Goal: Information Seeking & Learning: Learn about a topic

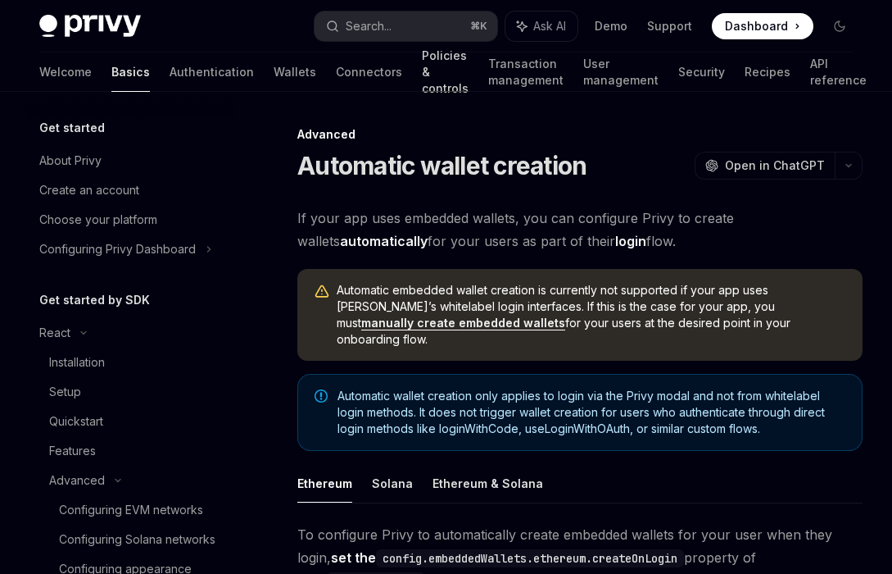
scroll to position [285, 0]
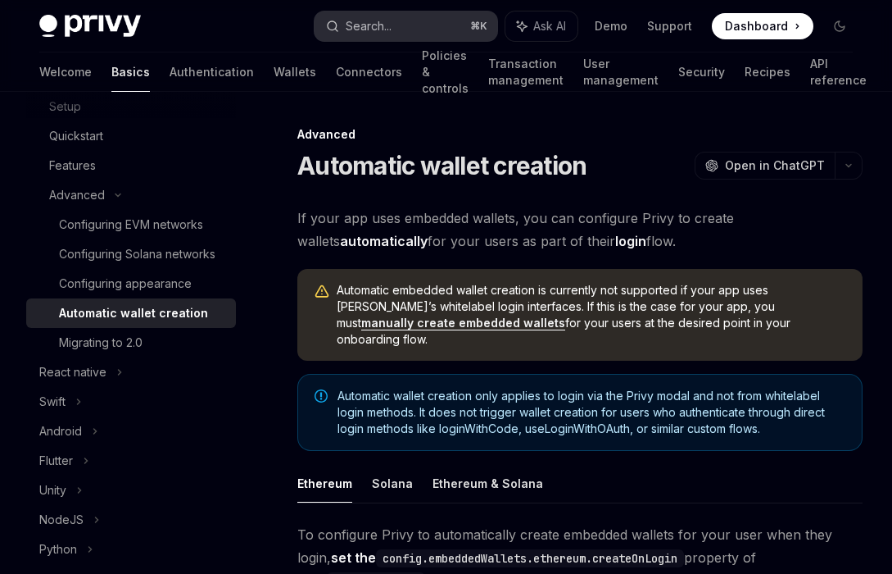
click at [434, 38] on button "Search... ⌘ K" at bounding box center [406, 26] width 182 height 30
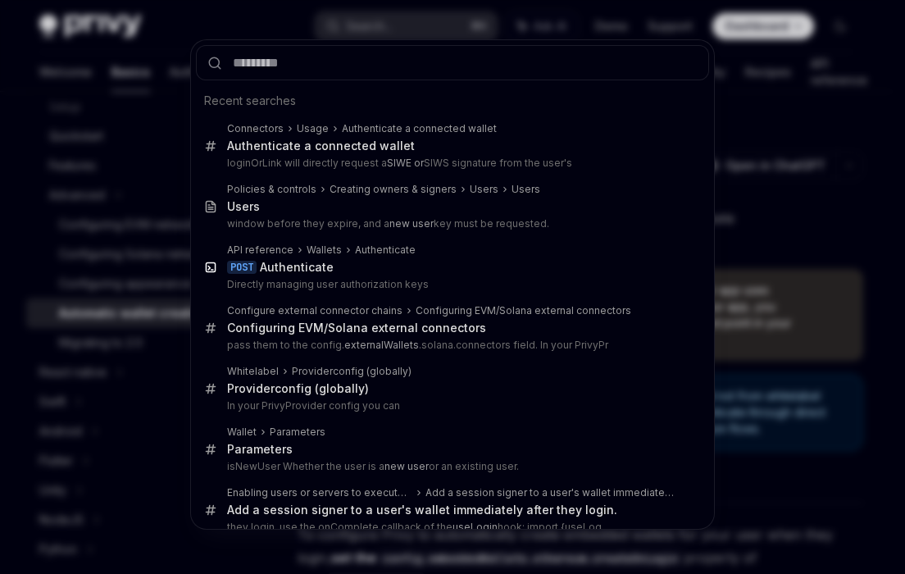
type input "**********"
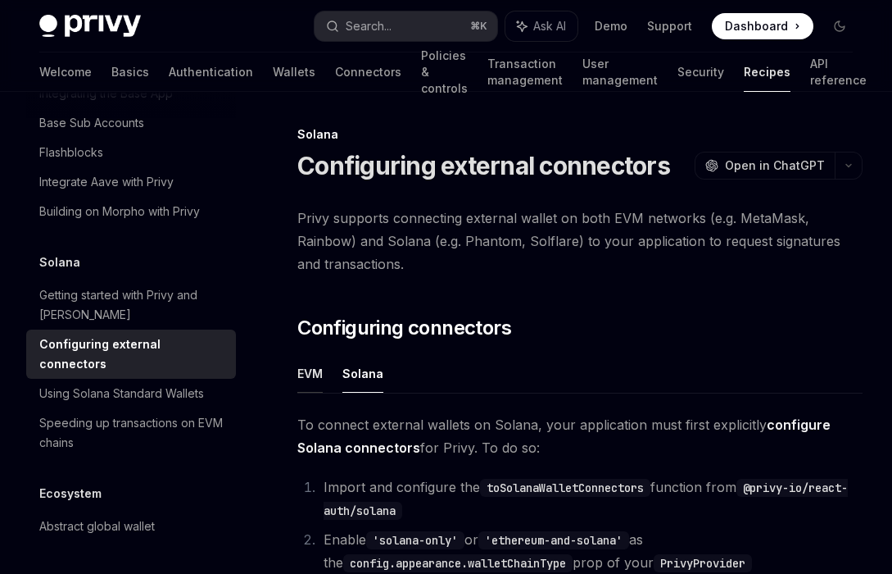
click at [305, 374] on button "EVM" at bounding box center [309, 373] width 25 height 39
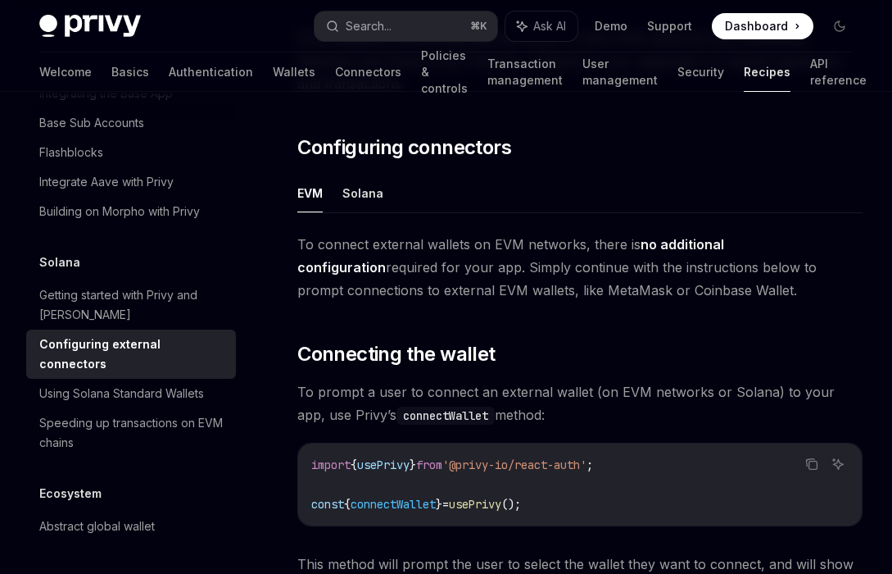
scroll to position [181, 0]
drag, startPoint x: 595, startPoint y: 289, endPoint x: 297, endPoint y: 246, distance: 301.4
click at [302, 235] on span "To connect external wallets on EVM networks, there is no additional configurati…" at bounding box center [579, 266] width 565 height 69
drag, startPoint x: 298, startPoint y: 240, endPoint x: 633, endPoint y: 290, distance: 338.1
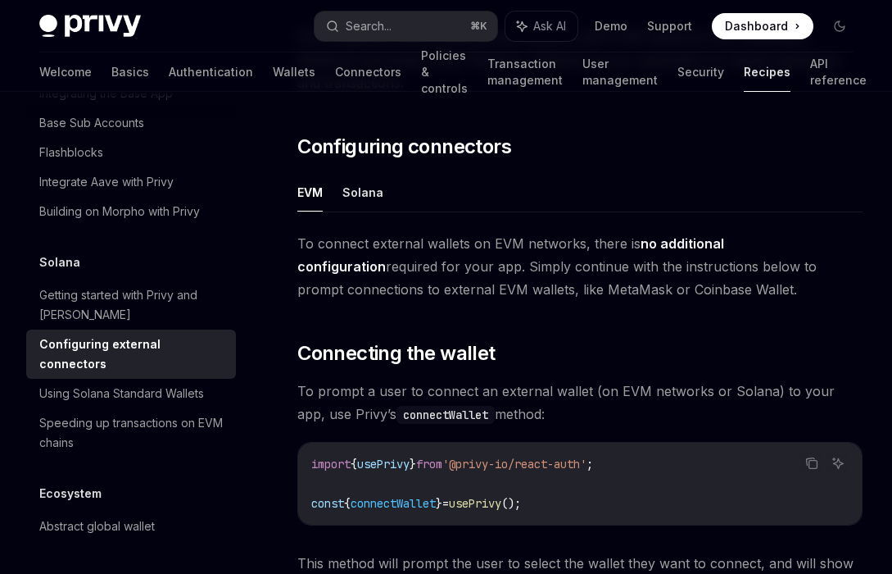
click at [633, 290] on span "To connect external wallets on EVM networks, there is no additional configurati…" at bounding box center [579, 266] width 565 height 69
click at [622, 298] on div at bounding box center [622, 298] width 0 height 0
click at [615, 291] on span "To connect external wallets on EVM networks, there is no additional configurati…" at bounding box center [579, 266] width 565 height 69
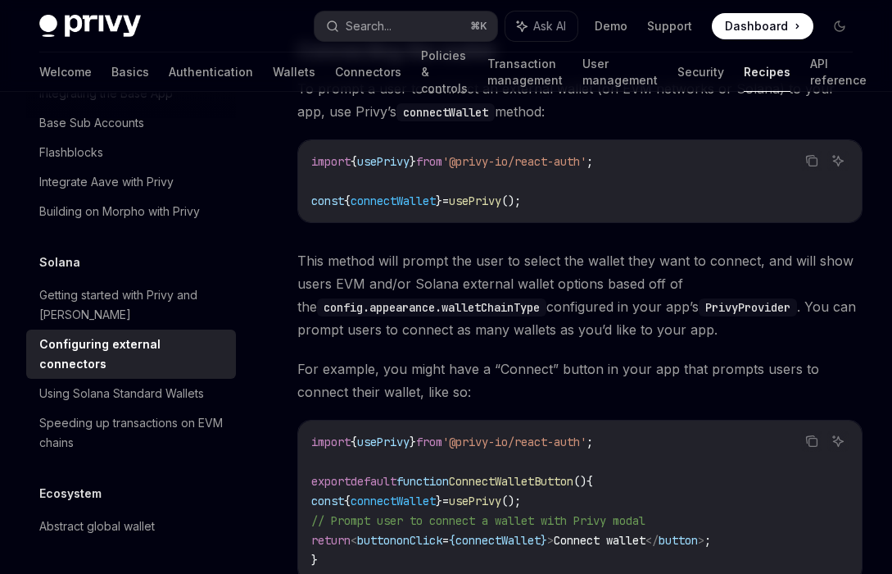
scroll to position [534, 0]
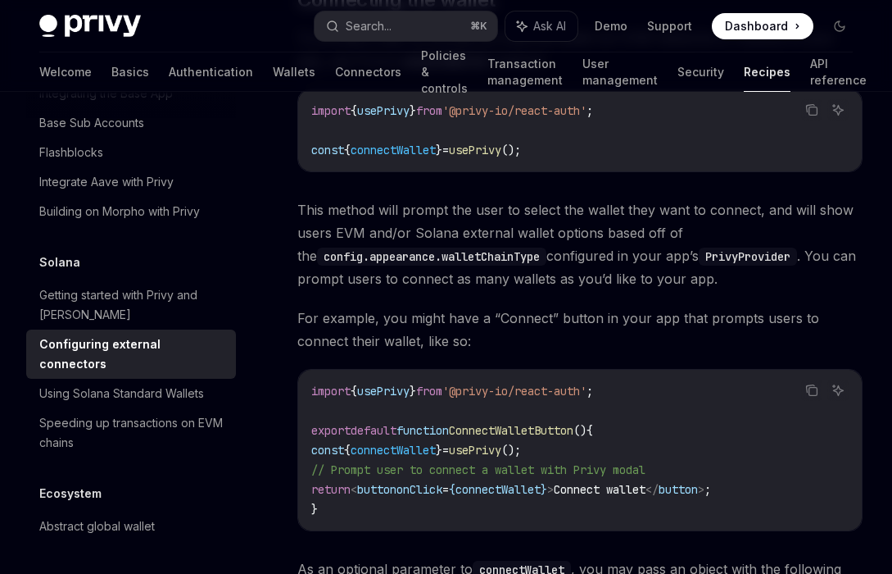
click at [513, 260] on code "config.appearance.walletChainType" at bounding box center [431, 256] width 229 height 18
copy code "walletChainType"
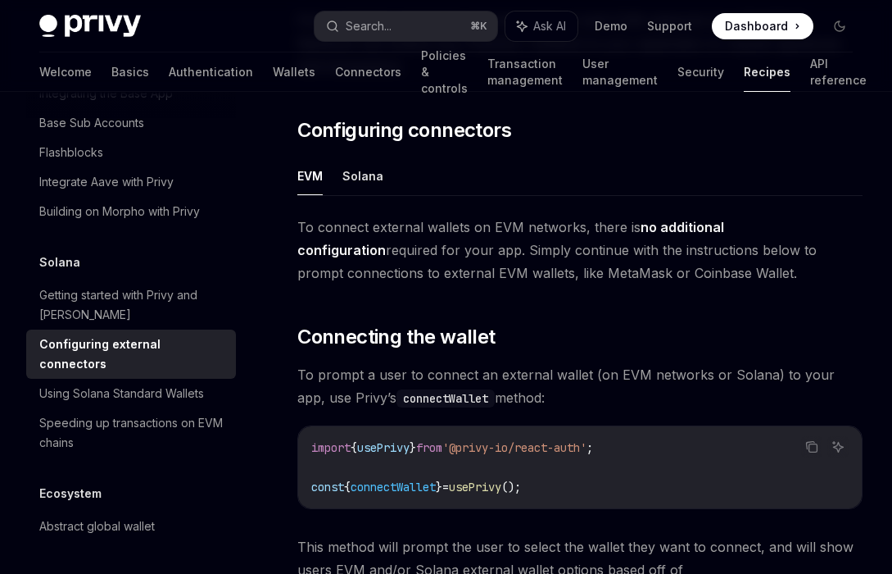
scroll to position [198, 0]
click at [367, 188] on button "Solana" at bounding box center [363, 176] width 41 height 39
type textarea "*"
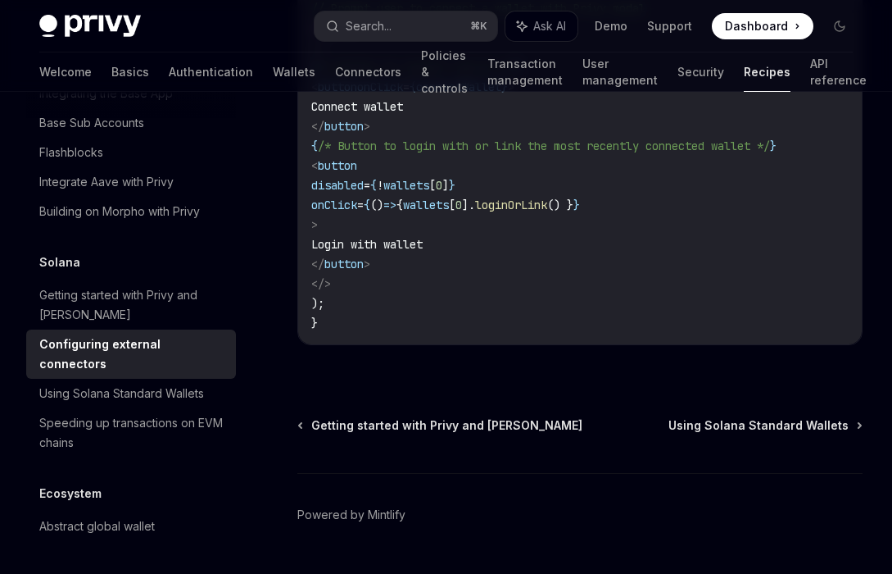
scroll to position [4108, 0]
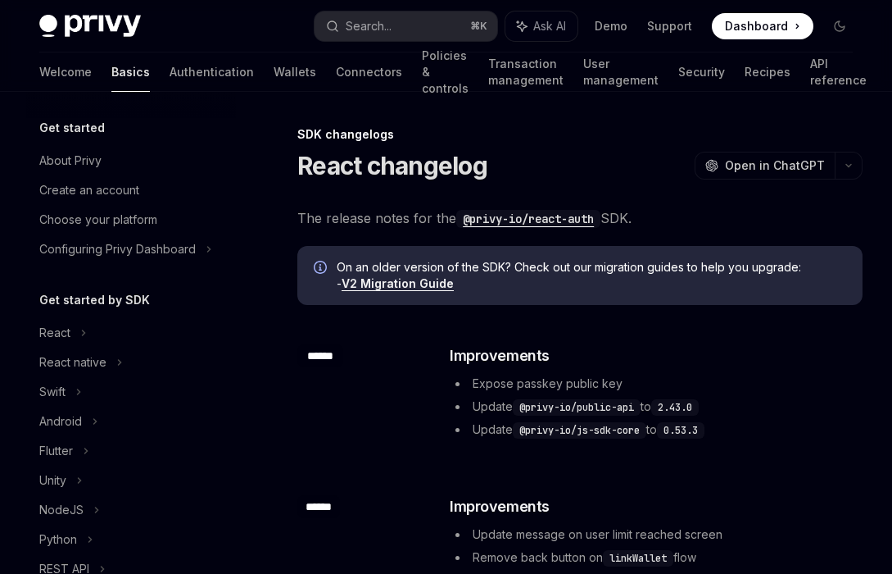
scroll to position [349, 0]
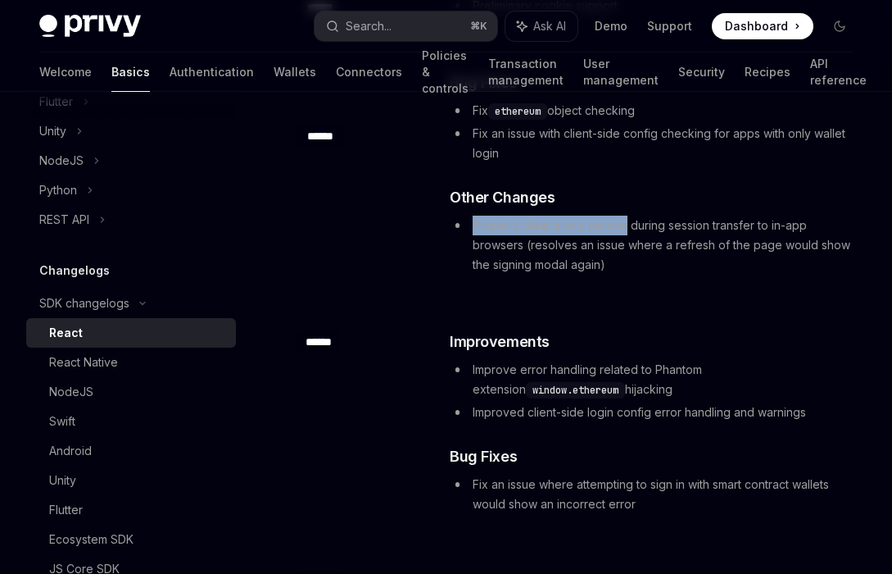
click at [571, 275] on li "Properly clear query params during session transfer to in-app browsers (resolve…" at bounding box center [655, 245] width 411 height 59
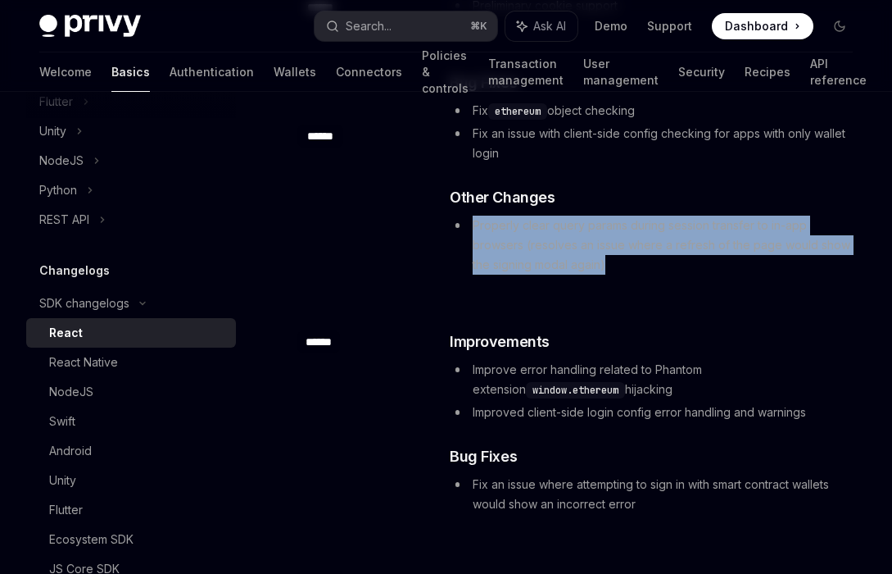
drag, startPoint x: 560, startPoint y: 327, endPoint x: 467, endPoint y: 285, distance: 101.6
click at [467, 275] on li "Properly clear query params during session transfer to in-app browsers (resolve…" at bounding box center [655, 245] width 411 height 59
click at [456, 257] on div at bounding box center [456, 257] width 0 height 0
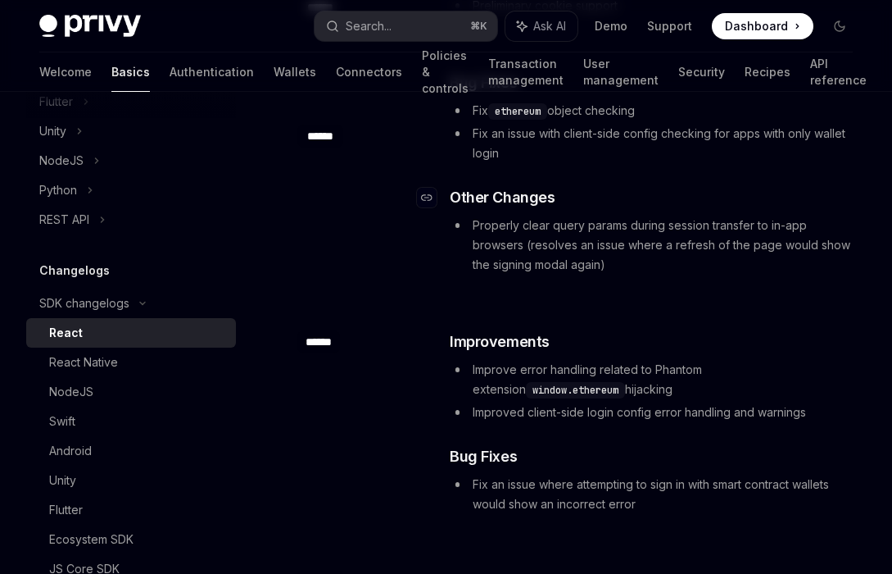
click at [590, 209] on h3 "​ Other Changes" at bounding box center [655, 197] width 411 height 23
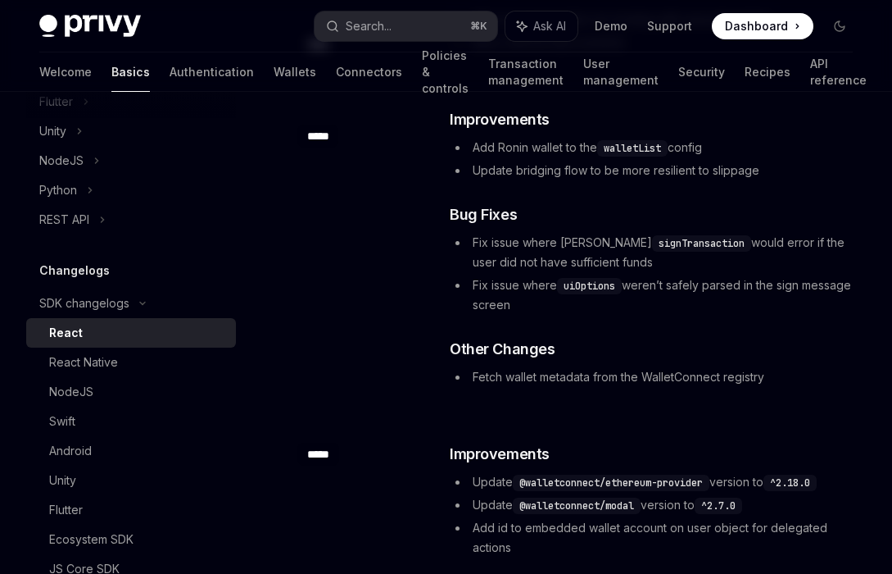
scroll to position [0, 0]
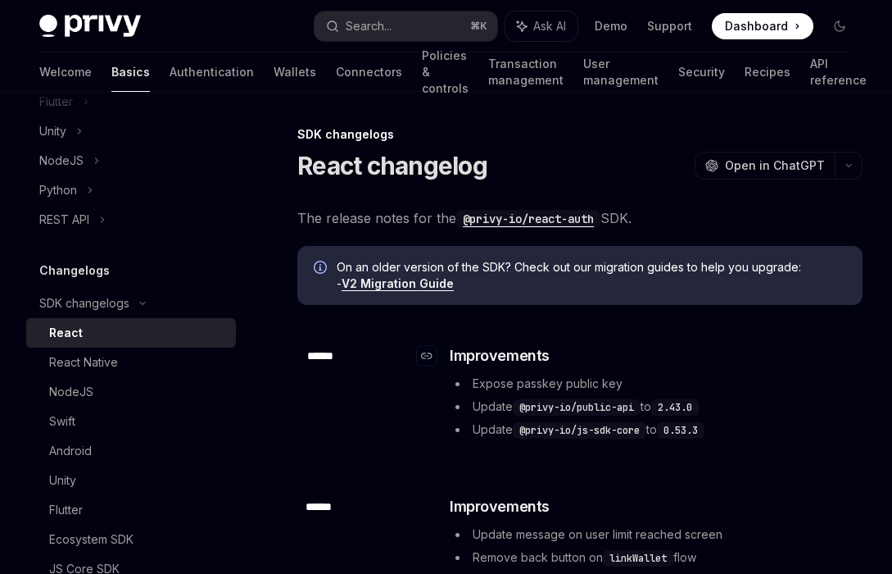
click at [824, 349] on h3 "​ Improvements" at bounding box center [655, 355] width 411 height 23
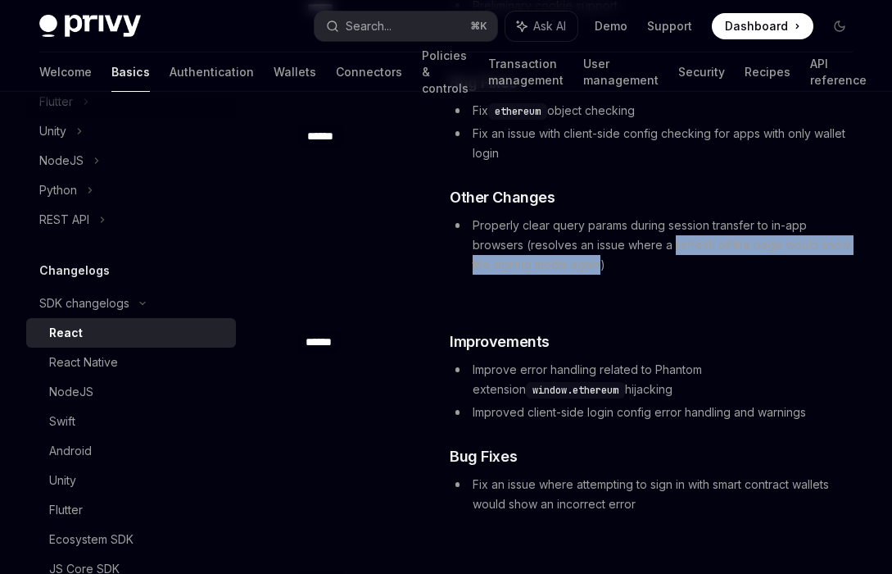
drag, startPoint x: 622, startPoint y: 307, endPoint x: 538, endPoint y: 325, distance: 86.1
click at [538, 275] on li "Properly clear query params during session transfer to in-app browsers (resolve…" at bounding box center [655, 245] width 411 height 59
